Goal: Task Accomplishment & Management: Complete application form

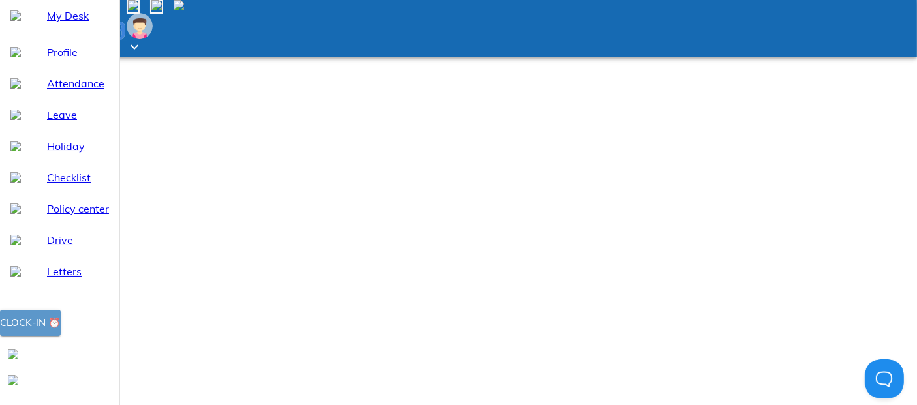
click at [61, 336] on button "Clock-in ⏰" at bounding box center [30, 323] width 61 height 26
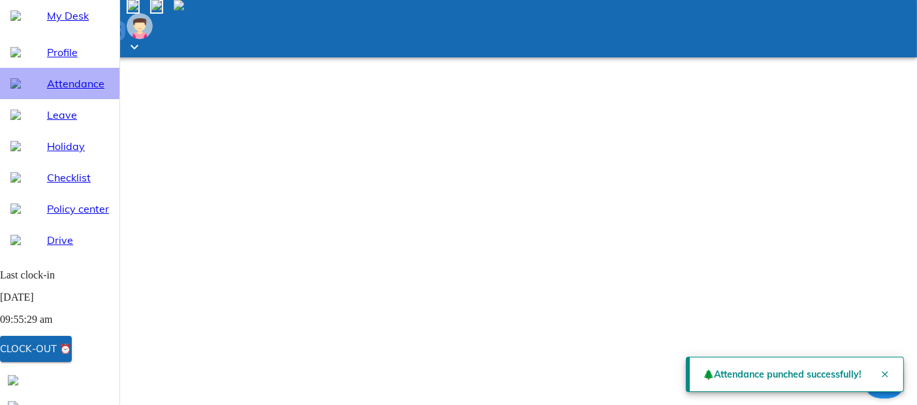
click at [70, 91] on span "Attendance" at bounding box center [78, 84] width 62 height 16
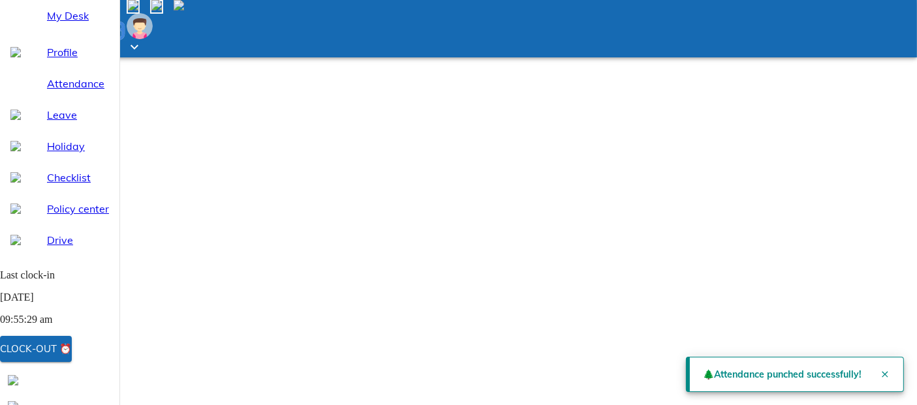
select select "8"
click at [872, 375] on button "Close" at bounding box center [885, 374] width 26 height 26
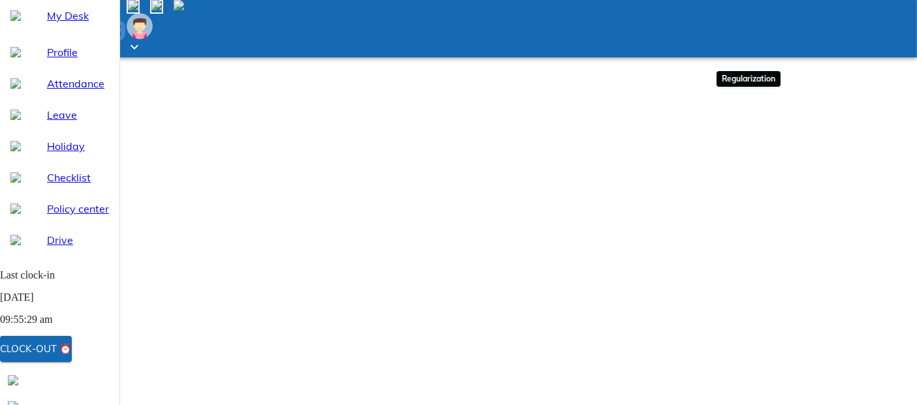
type input "2025-08-18"
type input "18"
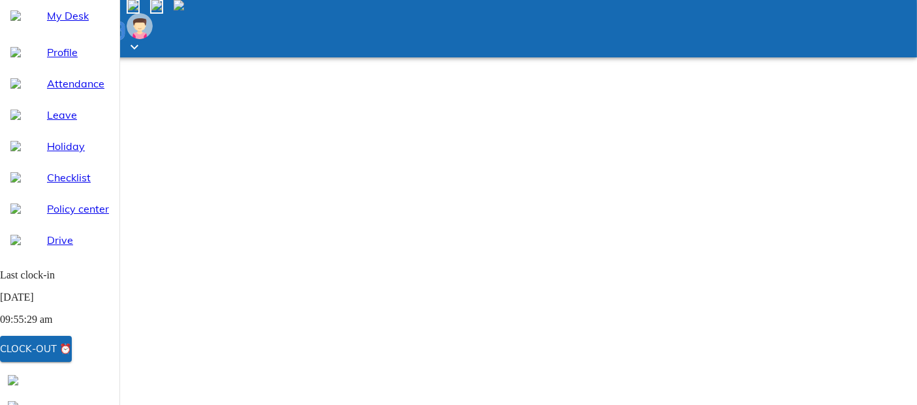
type input "8"
type input "2025"
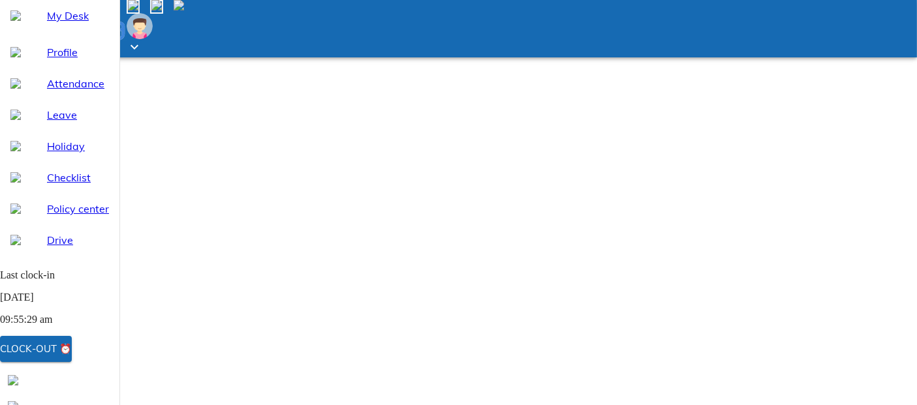
type input "20:30"
type textarea "x"
type input "20:30"
type input "10:30"
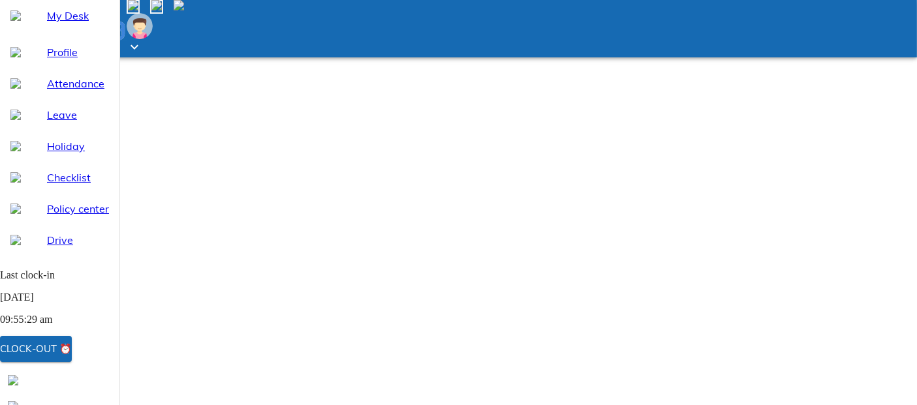
type textarea "x"
type input "10:32"
type textarea "x"
type input "10:31"
type textarea "x"
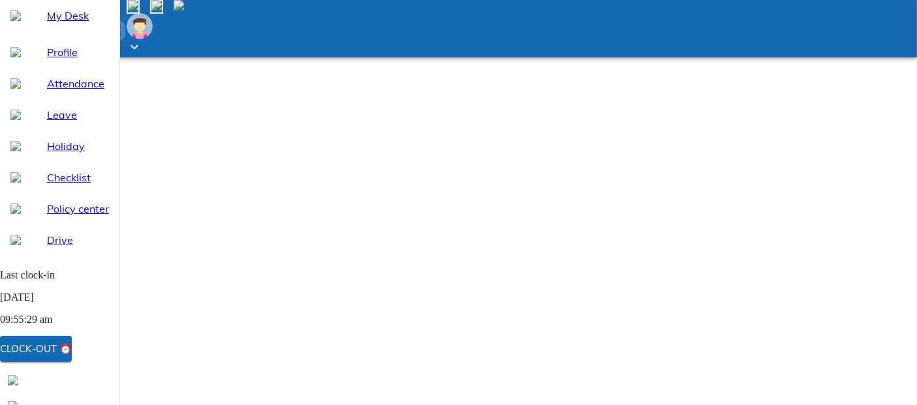
type input "10:30"
type textarea "x"
type input "10:29"
type textarea "x"
type input "10:28"
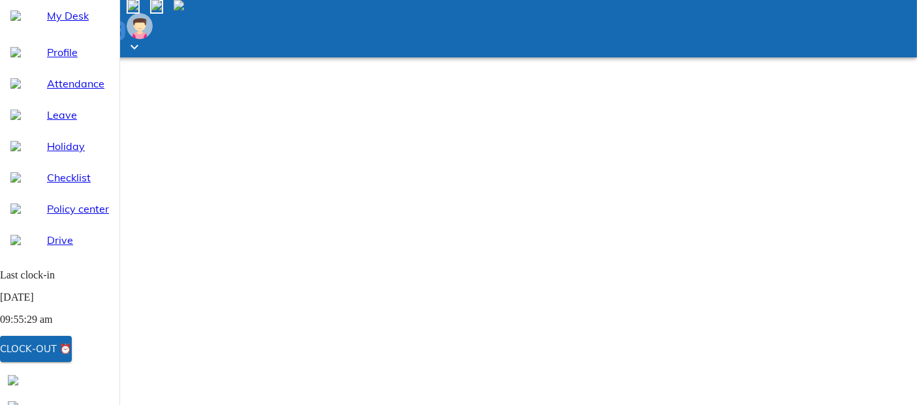
type textarea "x"
type input "10:27"
type textarea "x"
type input "10:26"
type textarea "x"
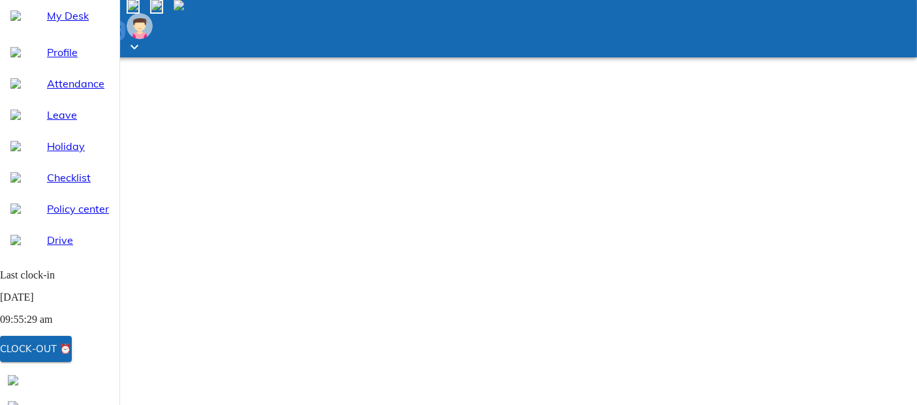
type input "10:25"
type textarea "x"
type input "10:24"
type textarea "x"
type input "10:23"
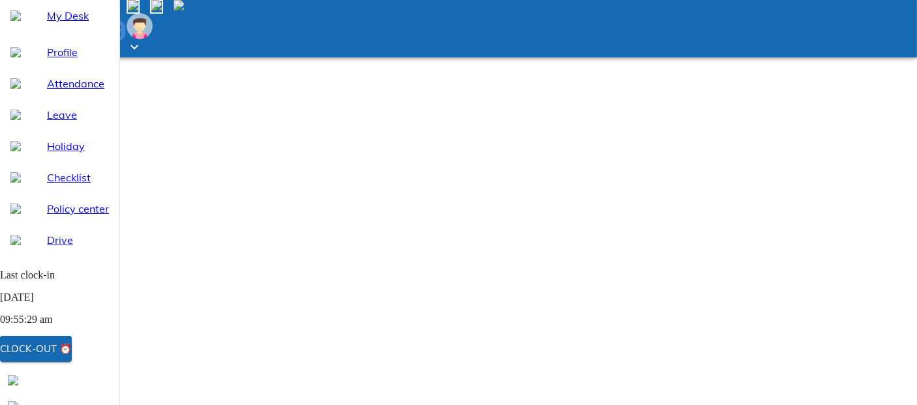
type textarea "x"
type input "10:22"
type textarea "x"
type input "10:21"
type textarea "x"
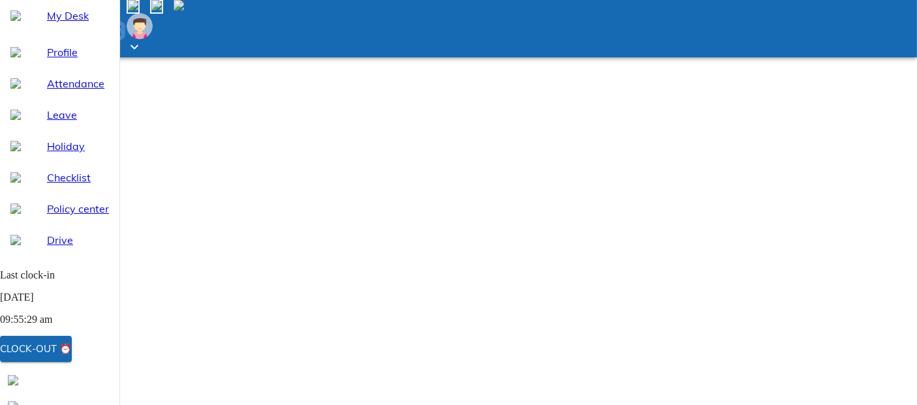
type input "10:20"
type textarea "x"
type input "10:19"
type textarea "x"
type input "10:18"
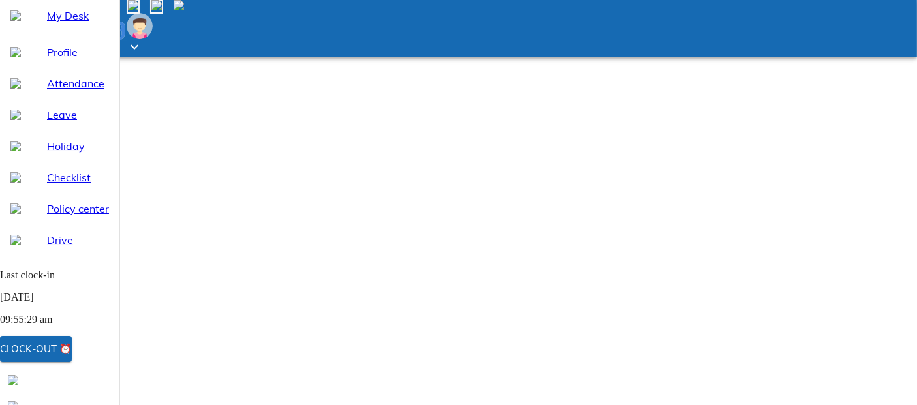
type textarea "x"
type input "10:17"
type textarea "x"
type input "10:16"
type textarea "x"
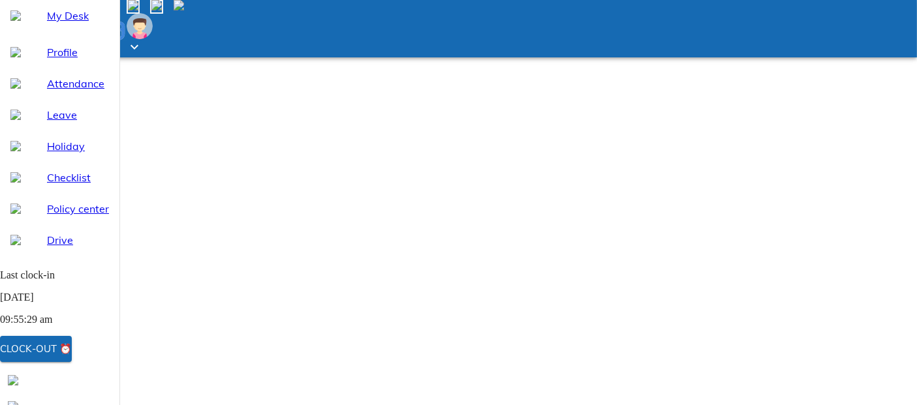
type input "10:15"
type textarea "x"
type input "10:14"
type textarea "x"
type input "10:13"
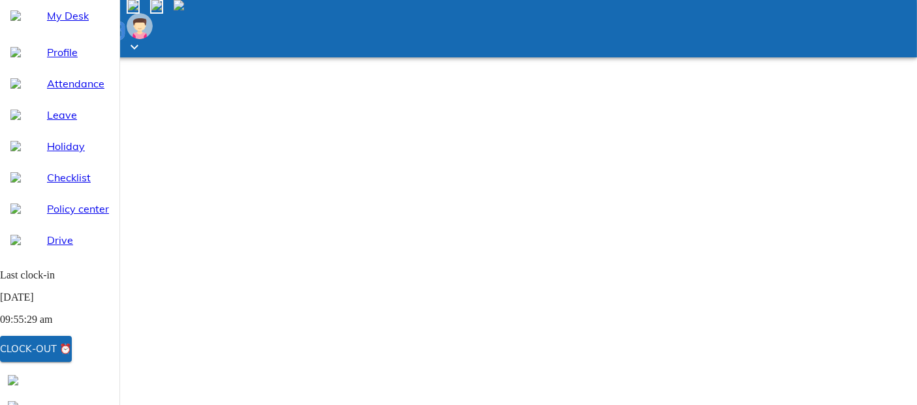
type textarea "x"
type input "10:12"
type textarea "x"
type input "10:11"
type textarea "x"
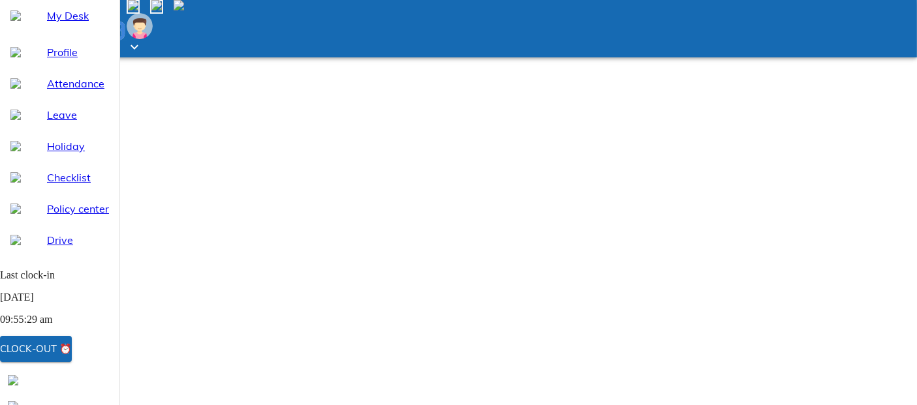
type input "10:10"
type textarea "x"
type input "10:09"
type textarea "x"
type input "10:08"
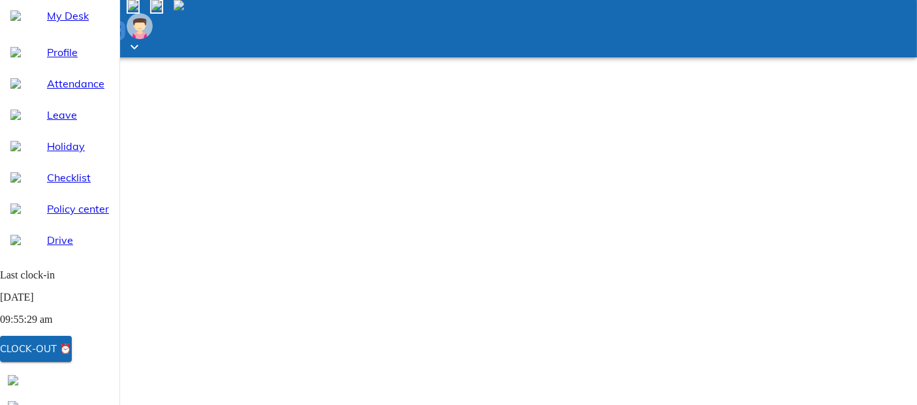
type textarea "x"
type input "10:07"
type textarea "x"
type input "10:06"
type textarea "x"
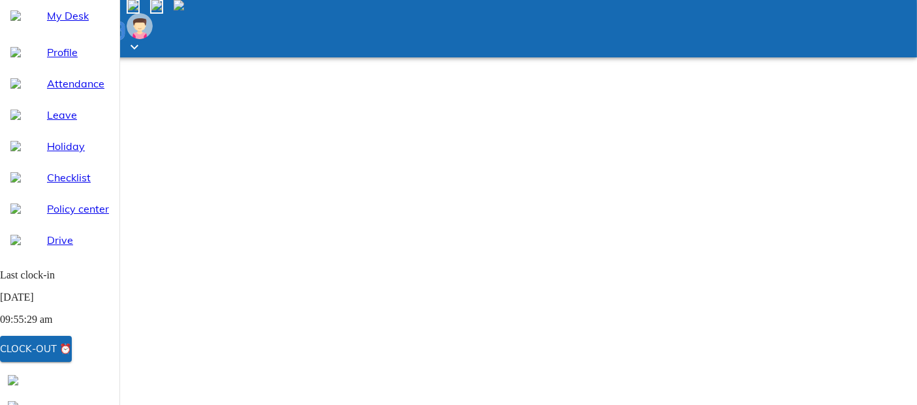
type input "10:05"
type textarea "x"
type input "10:04"
type textarea "x"
type input "10:03"
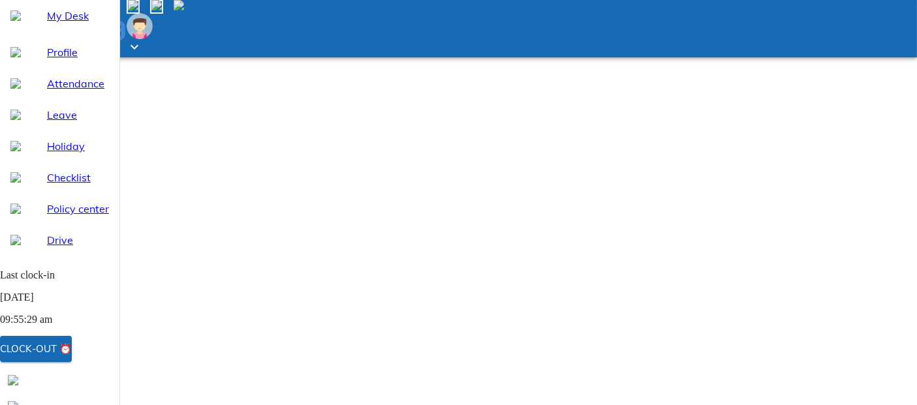
type textarea "x"
type input "10:02"
type textarea "x"
type input "10:01"
type textarea "x"
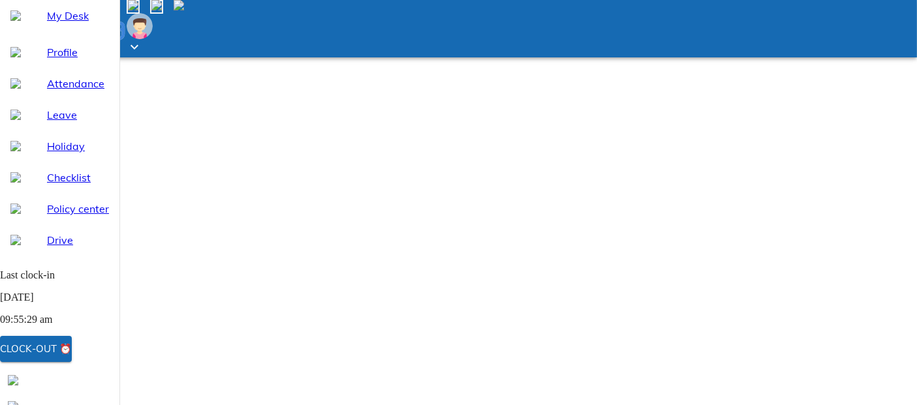
type input "10:00"
type textarea "x"
type input "10:00"
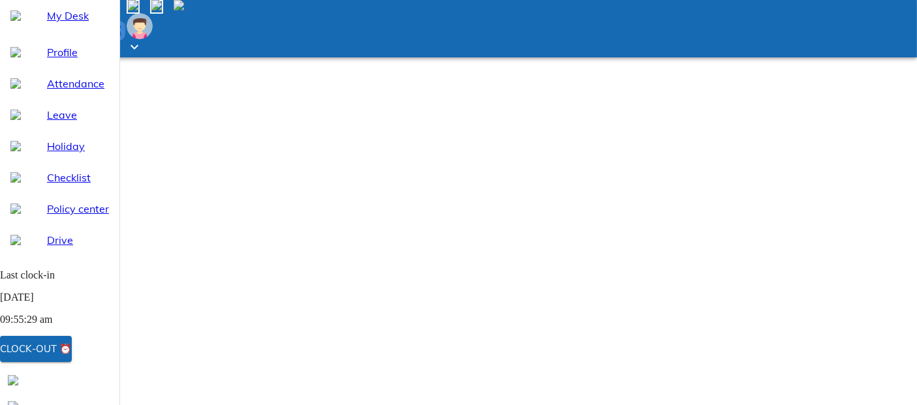
scroll to position [280, 0]
type textarea "x"
type textarea "N"
type textarea "x"
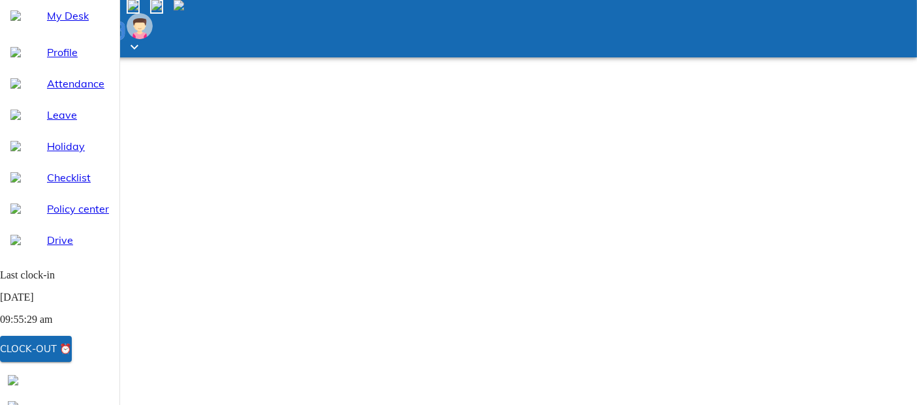
type textarea "Ne"
type textarea "x"
type textarea "Net"
type textarea "x"
type textarea "Netw"
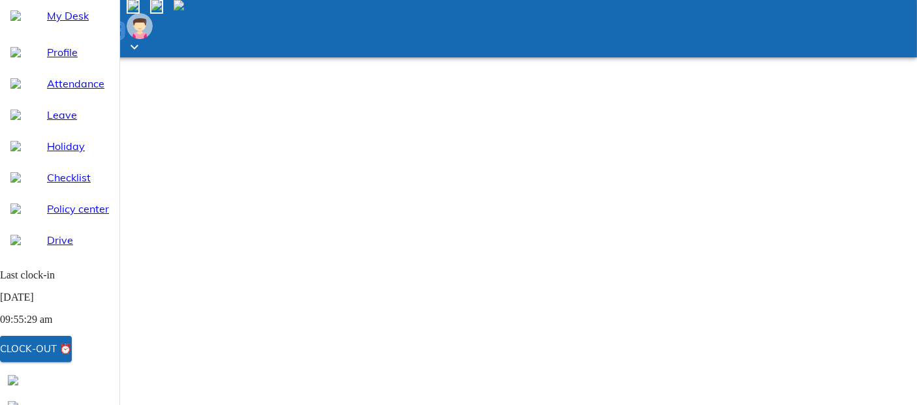
type textarea "x"
type textarea "Netwo"
type textarea "x"
type textarea "Networ"
type textarea "x"
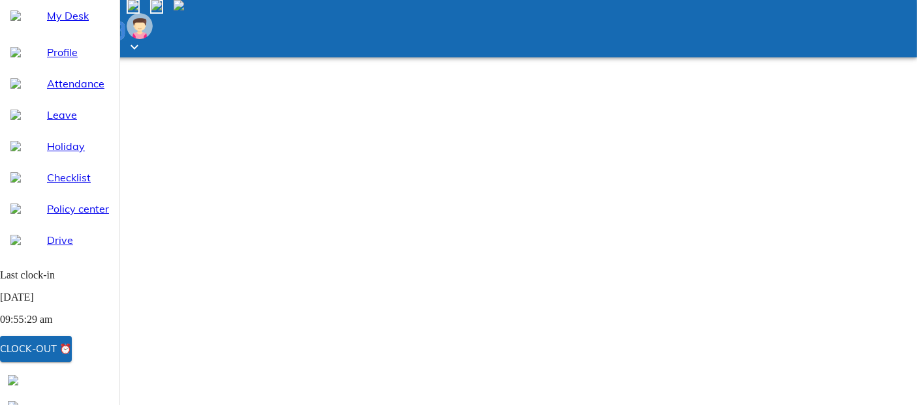
type textarea "Network"
type textarea "x"
type textarea "Network"
type textarea "x"
type textarea "Network i"
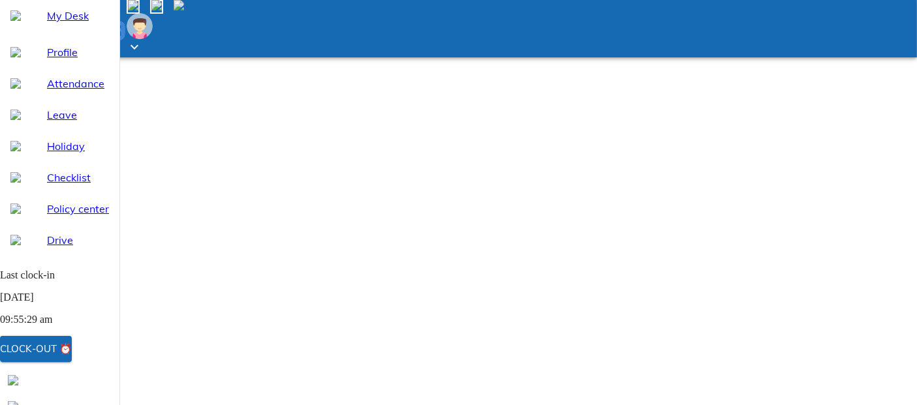
type textarea "x"
type textarea "Network is"
type textarea "x"
type textarea "Network iss"
type textarea "x"
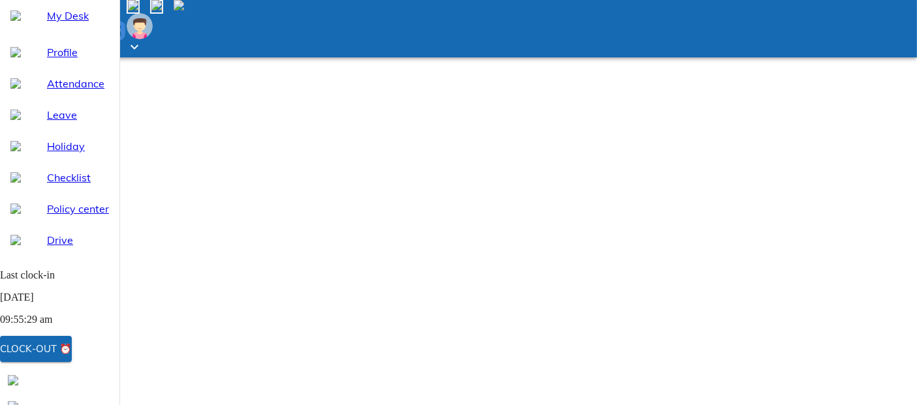
type textarea "Network issu"
type textarea "x"
type textarea "Network issue"
type textarea "x"
type textarea "Network issue"
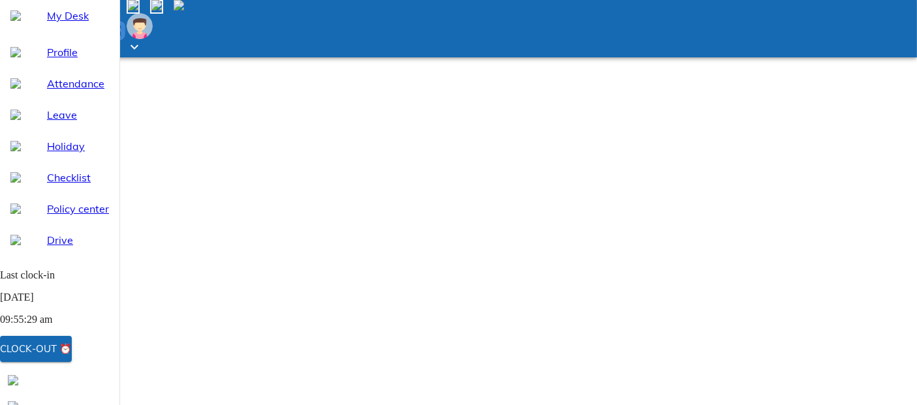
type textarea "x"
type textarea "Network issue u"
type textarea "x"
type textarea "Network issue un"
type textarea "x"
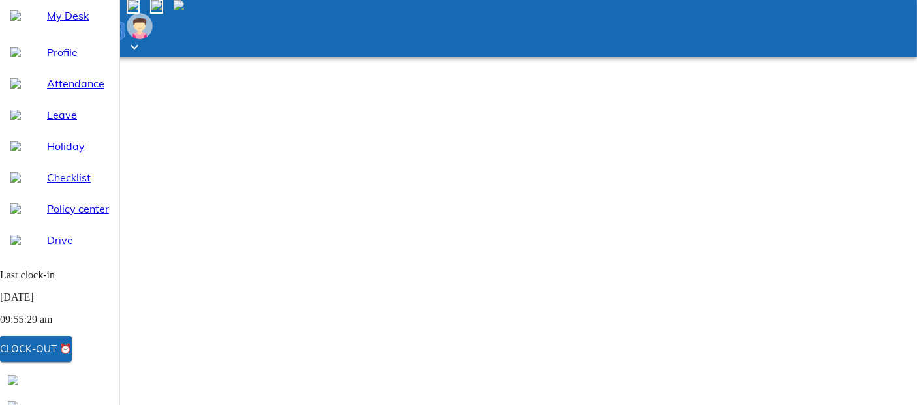
type textarea "Network issue una"
type textarea "x"
type textarea "Network issue unab"
type textarea "x"
type textarea "Network issue unabl"
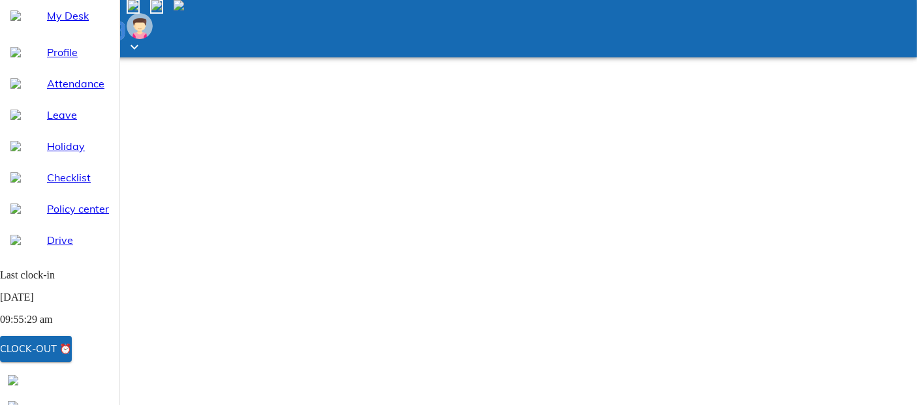
type textarea "x"
type textarea "Network issue unable"
type textarea "x"
type textarea "Network issue unable"
type textarea "x"
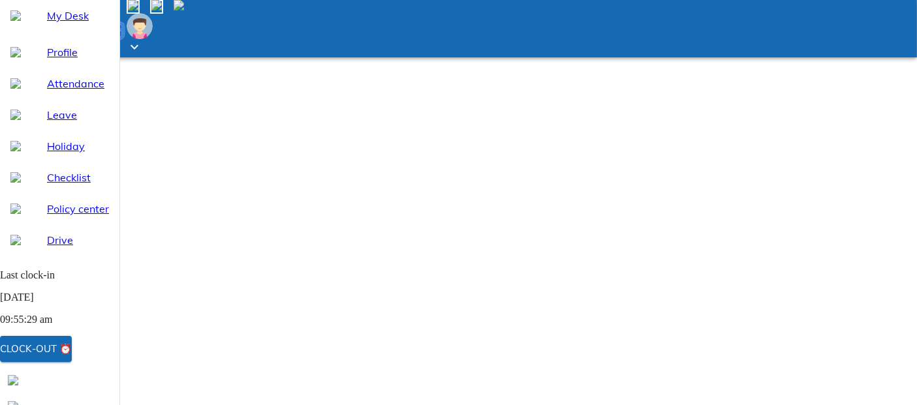
type textarea "Network issue unable t"
type textarea "x"
type textarea "Network issue unable to"
type textarea "x"
type textarea "Network issue unable to"
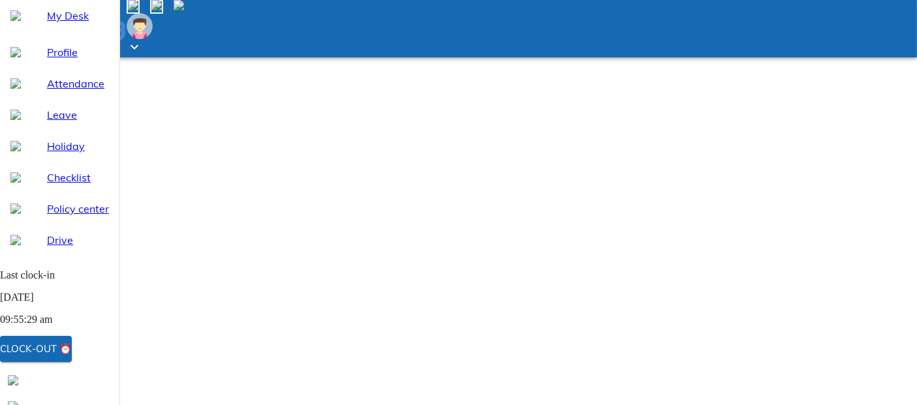
type textarea "x"
type textarea "Network issue unable to m"
type textarea "x"
type textarea "Network issue unable to ma"
type textarea "x"
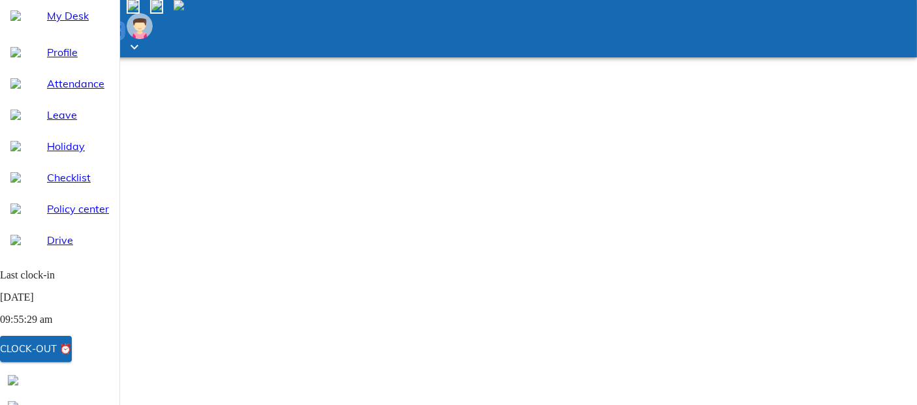
type textarea "Network issue unable to mar"
type textarea "x"
type textarea "Network issue unable to mark"
type textarea "x"
type textarea "Network issue unable to mark"
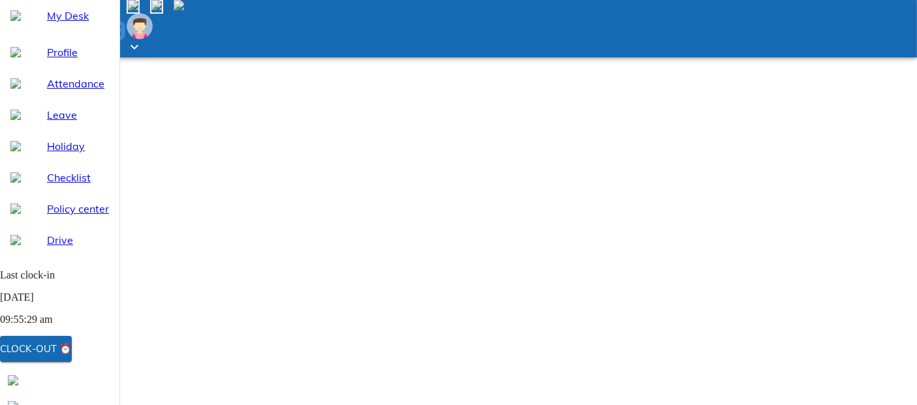
type textarea "x"
type textarea "Network issue unable to mark a"
type textarea "x"
type textarea "Network issue unable to mark at"
type textarea "x"
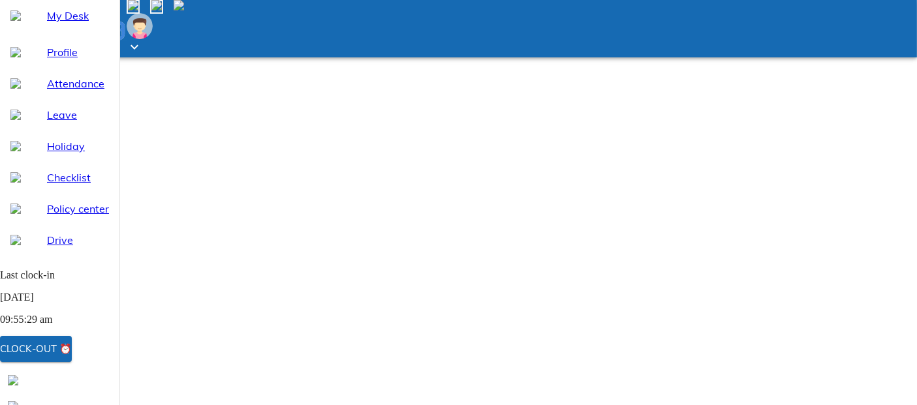
type textarea "Network issue unable to mark att"
type textarea "x"
type textarea "Network issue unable to mark atte"
type textarea "x"
type textarea "Network issue unable to mark atten"
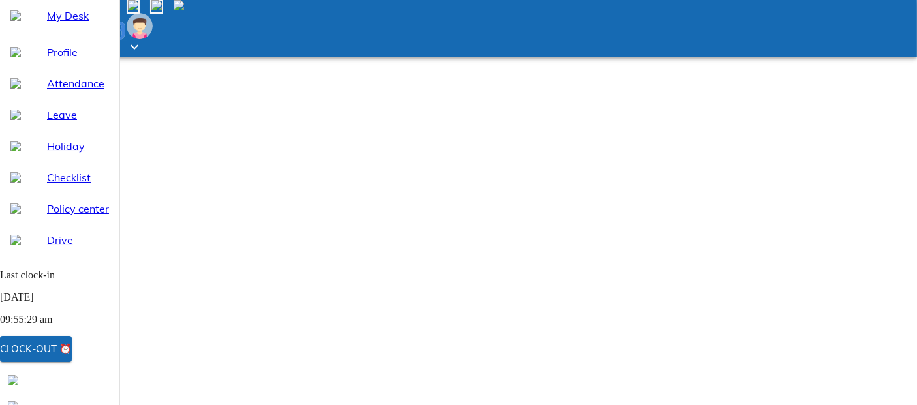
type textarea "x"
type textarea "Network issue unable to mark attend"
type textarea "x"
type textarea "Network issue unable to mark attende"
type textarea "x"
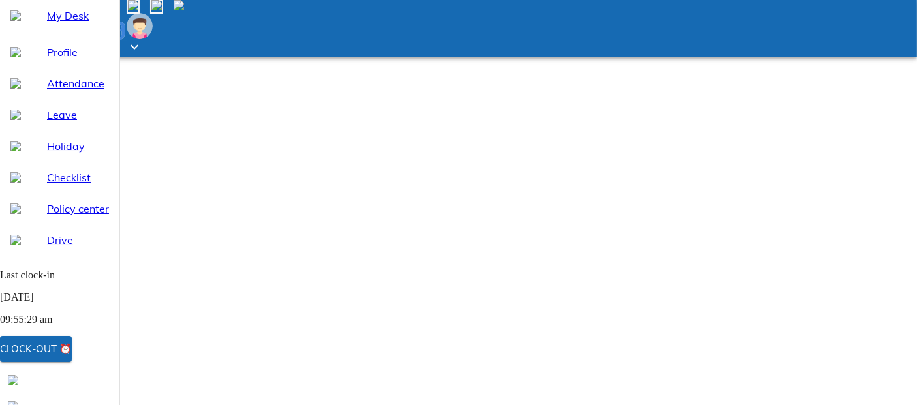
type textarea "Network issue unable to mark attenden"
type textarea "x"
type textarea "Network issue unable to mark attendenc"
type textarea "x"
type textarea "Network issue unable to mark attendence"
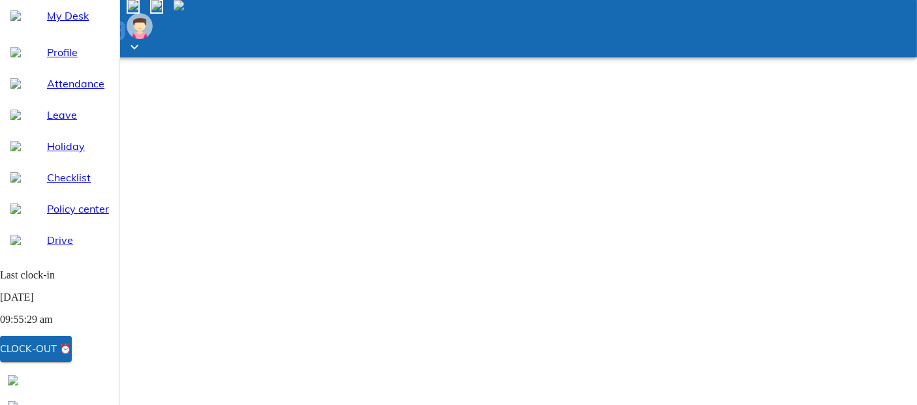
type textarea "x"
type textarea "Network issue unable to mark attendence"
type textarea "x"
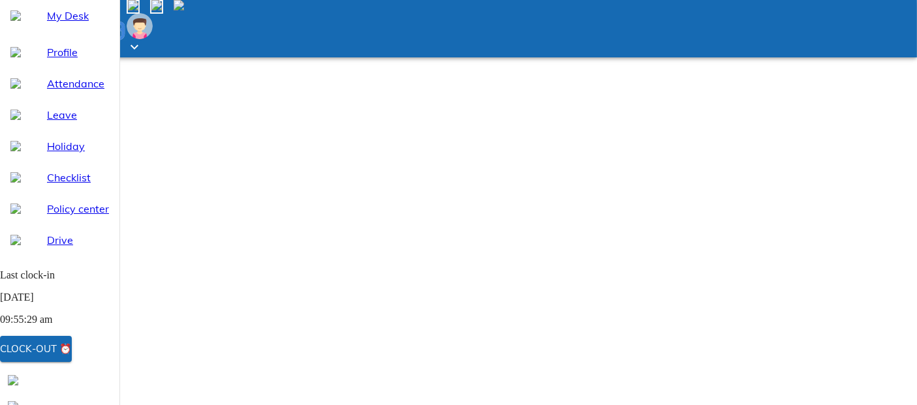
type textarea "Network issue unable to mark attendnce"
type textarea "x"
type textarea "Network issue unable to mark attendance"
type textarea "x"
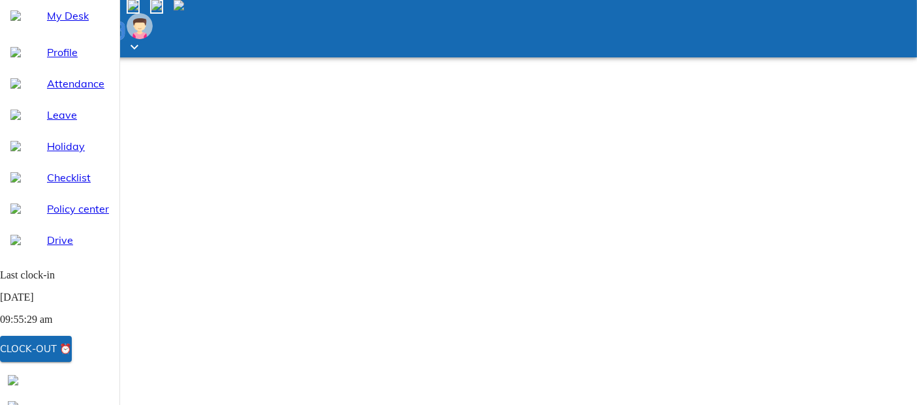
type textarea "Network issue unable to mark attendance"
type textarea "x"
type textarea "Network issue unable to mark attendance"
type textarea "x"
